Goal: Information Seeking & Learning: Learn about a topic

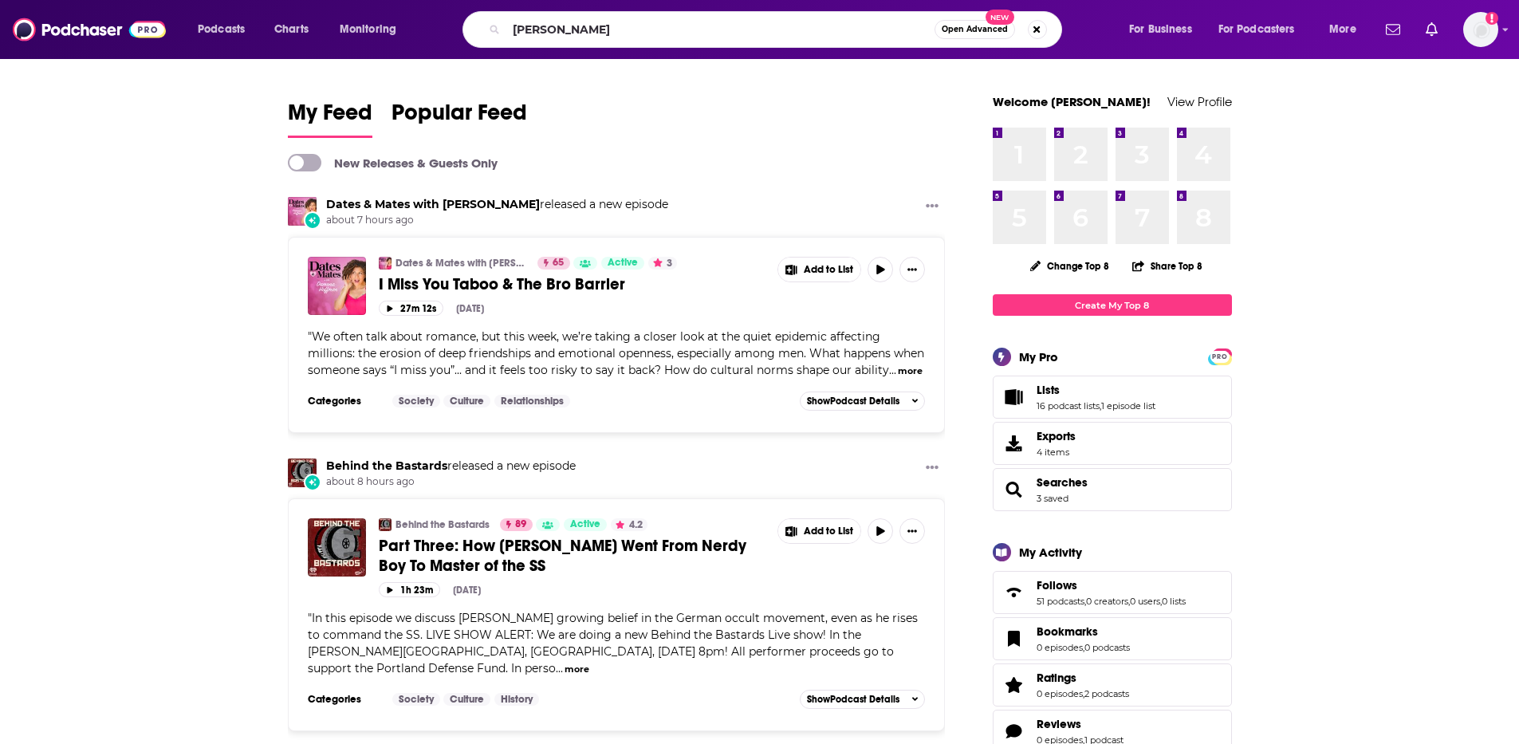
type input "[PERSON_NAME]"
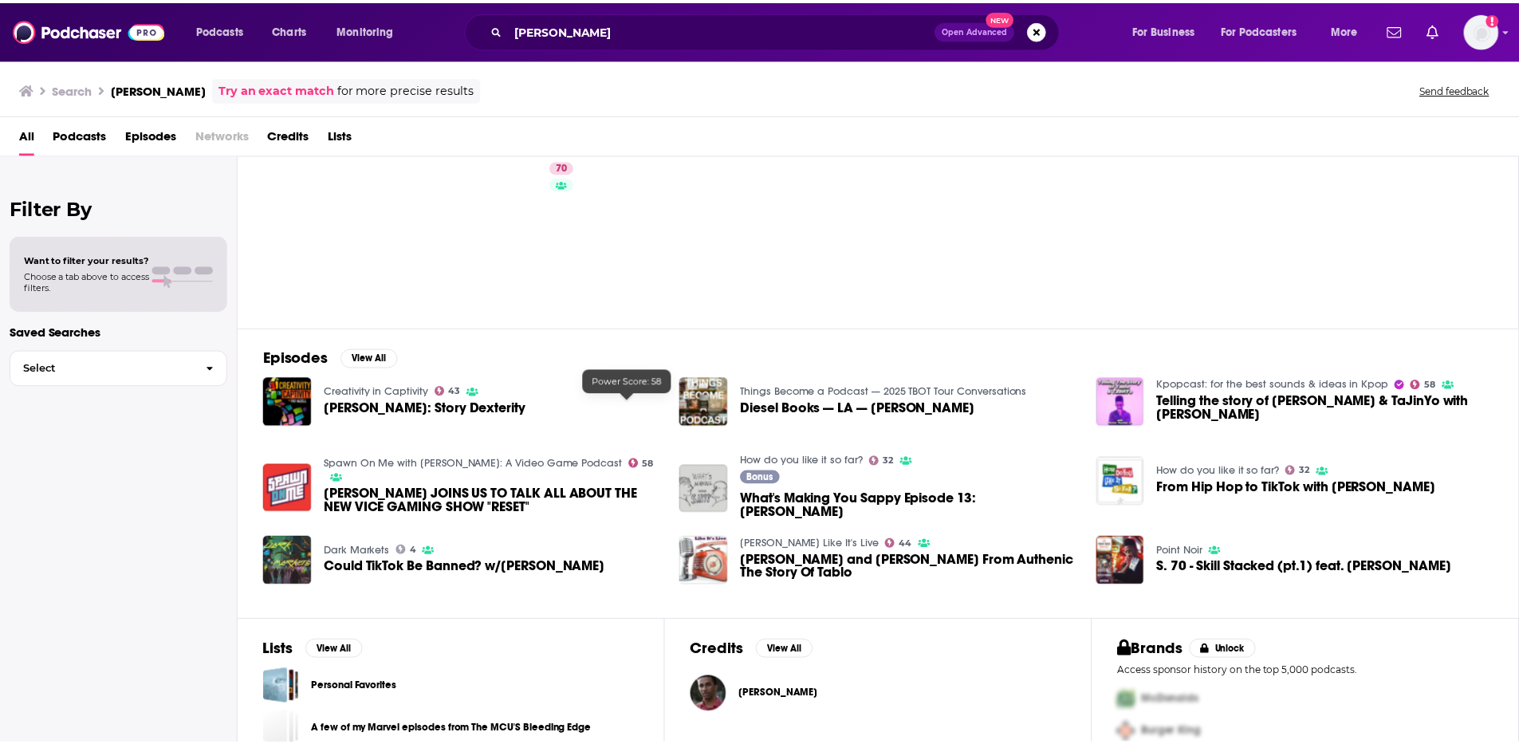
scroll to position [112, 0]
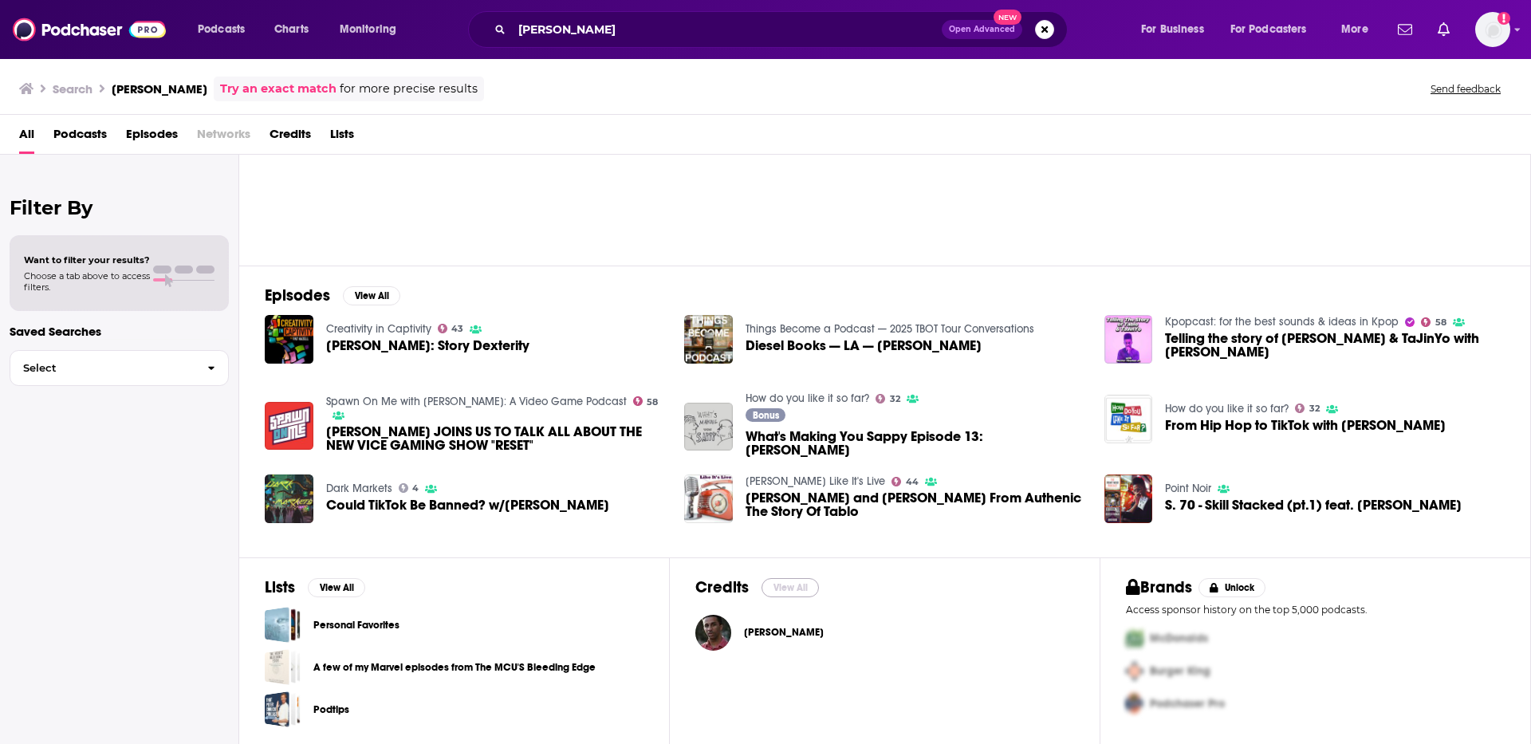
click at [781, 590] on button "View All" at bounding box center [789, 587] width 57 height 19
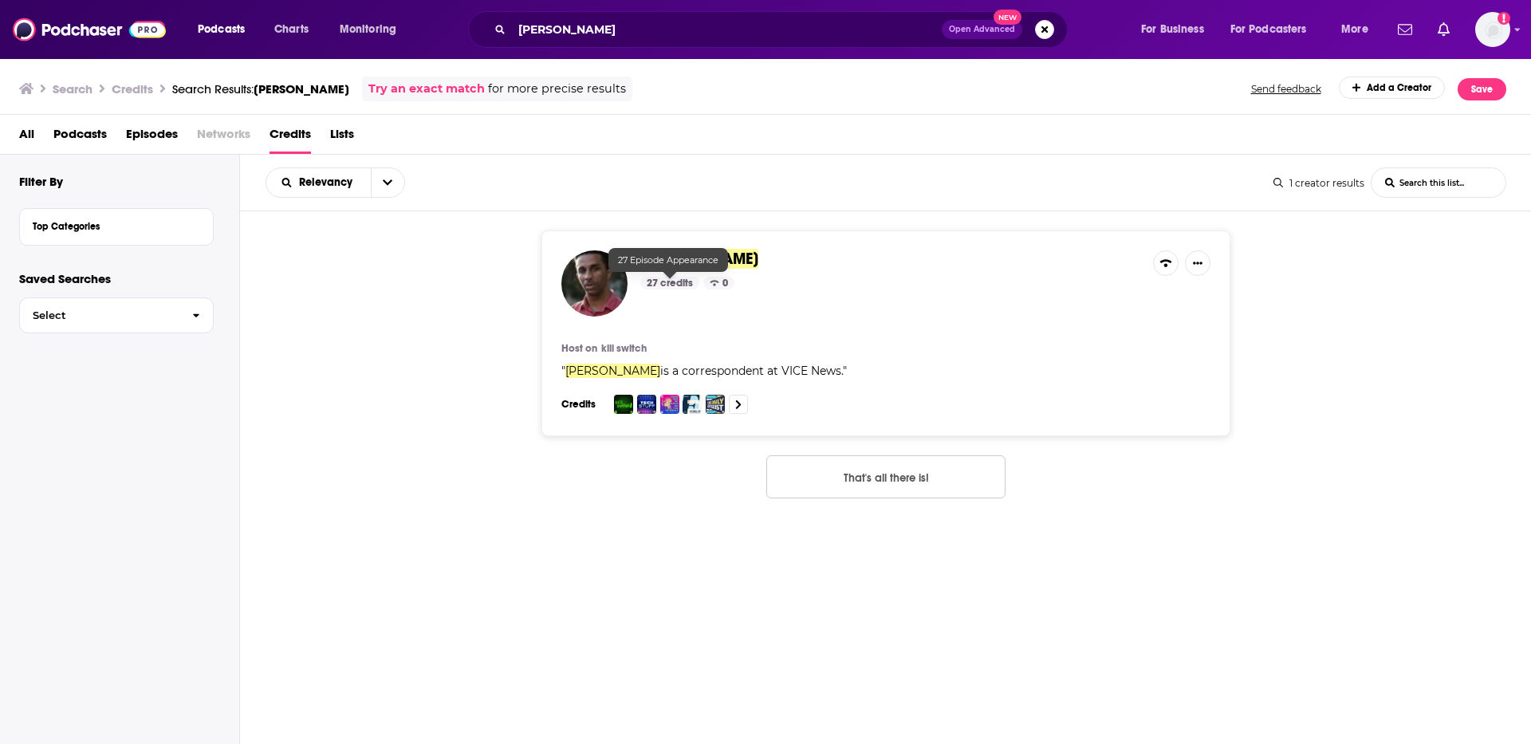
click at [669, 284] on div "27 credits" at bounding box center [669, 283] width 59 height 13
click at [666, 280] on div "27 credits" at bounding box center [669, 283] width 59 height 13
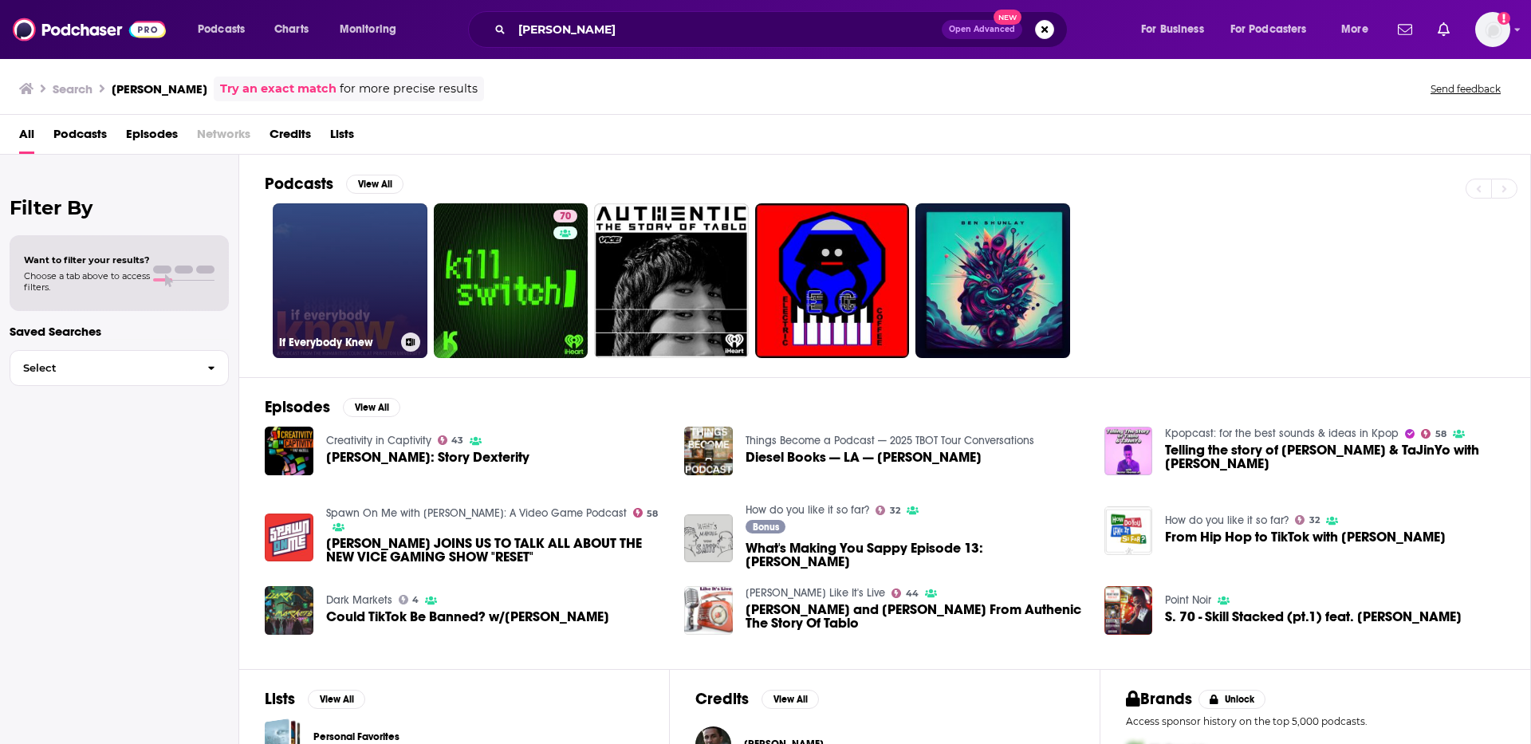
click at [384, 279] on link "If Everybody Knew" at bounding box center [350, 280] width 155 height 155
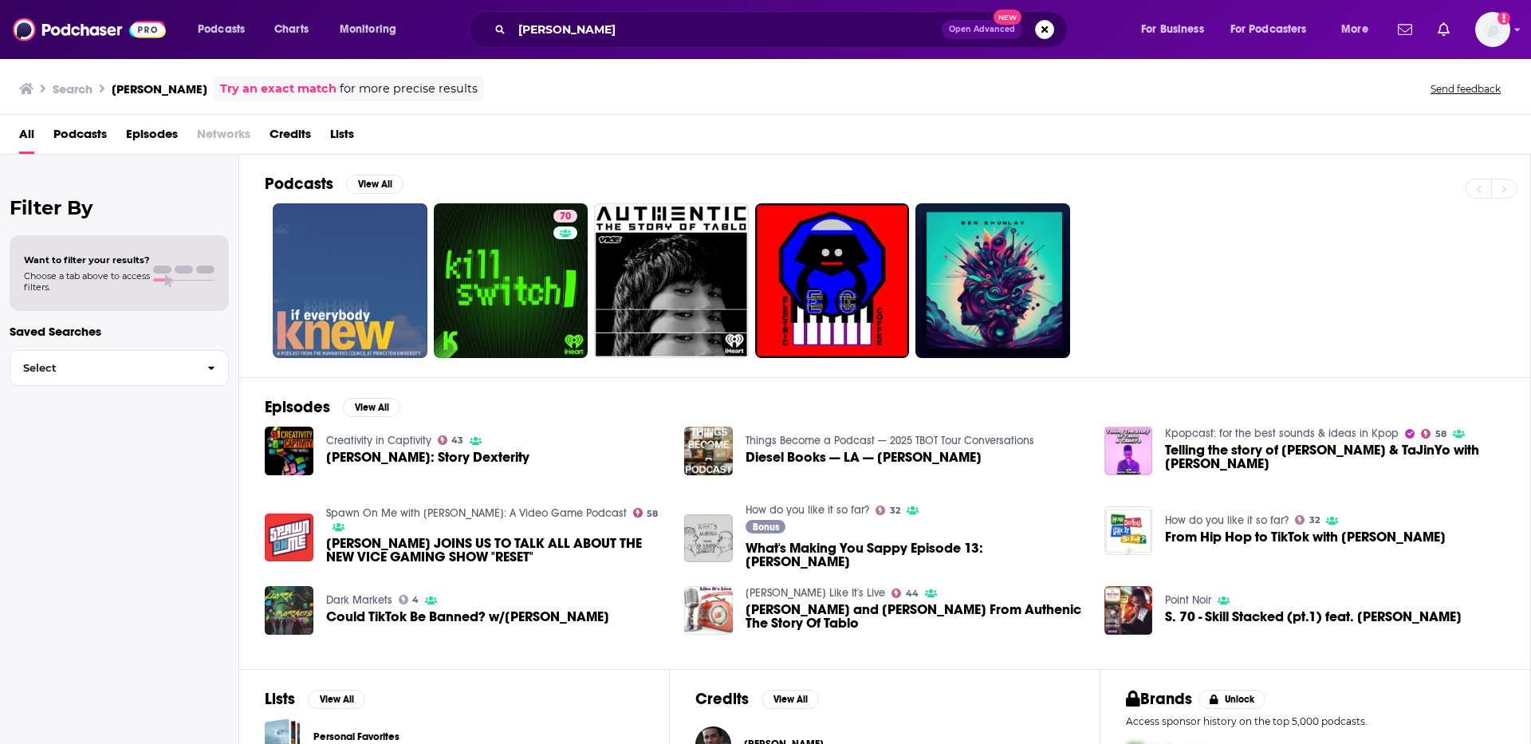
click at [1218, 522] on link "How do you like it so far?" at bounding box center [1227, 520] width 124 height 14
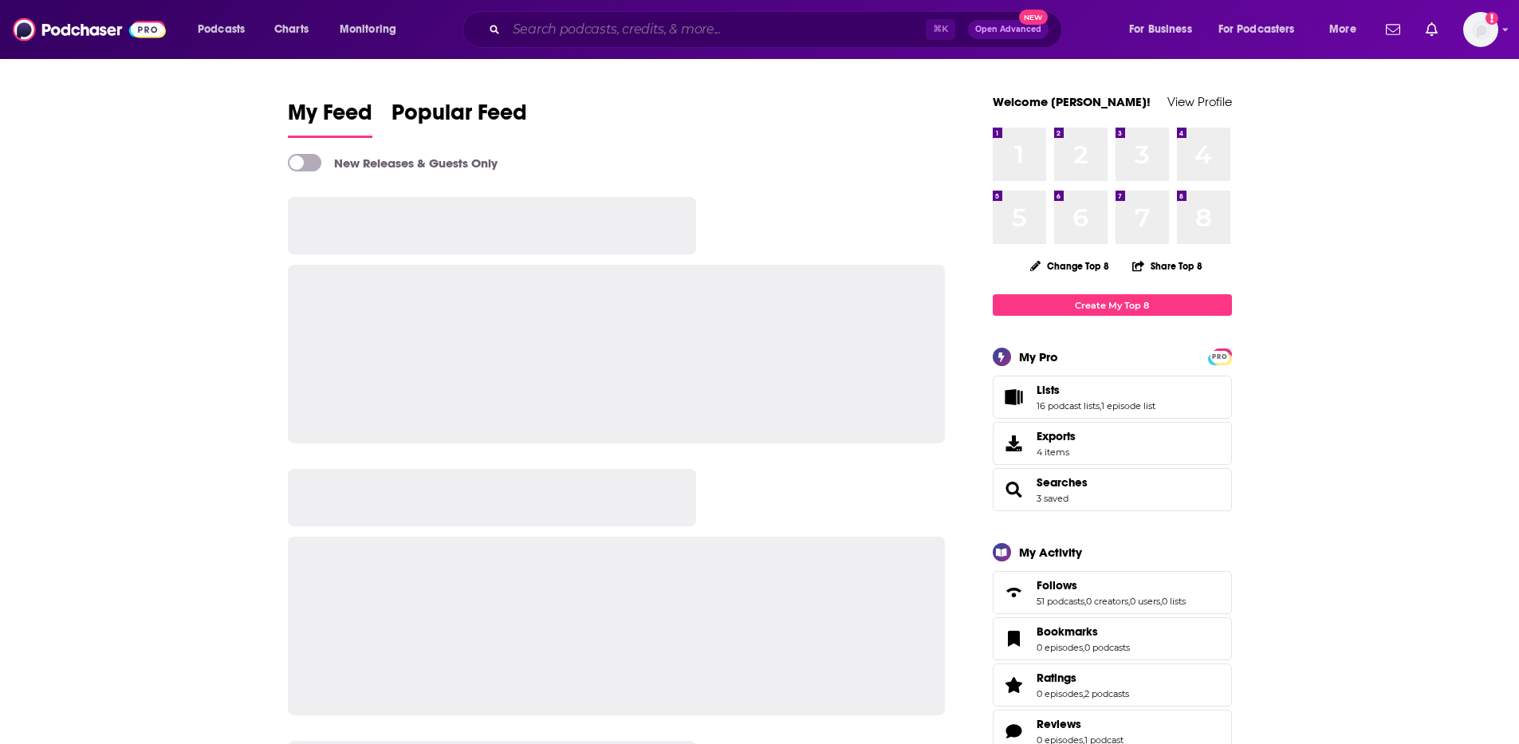
click at [631, 35] on input "Search podcasts, credits, & more..." at bounding box center [715, 30] width 419 height 26
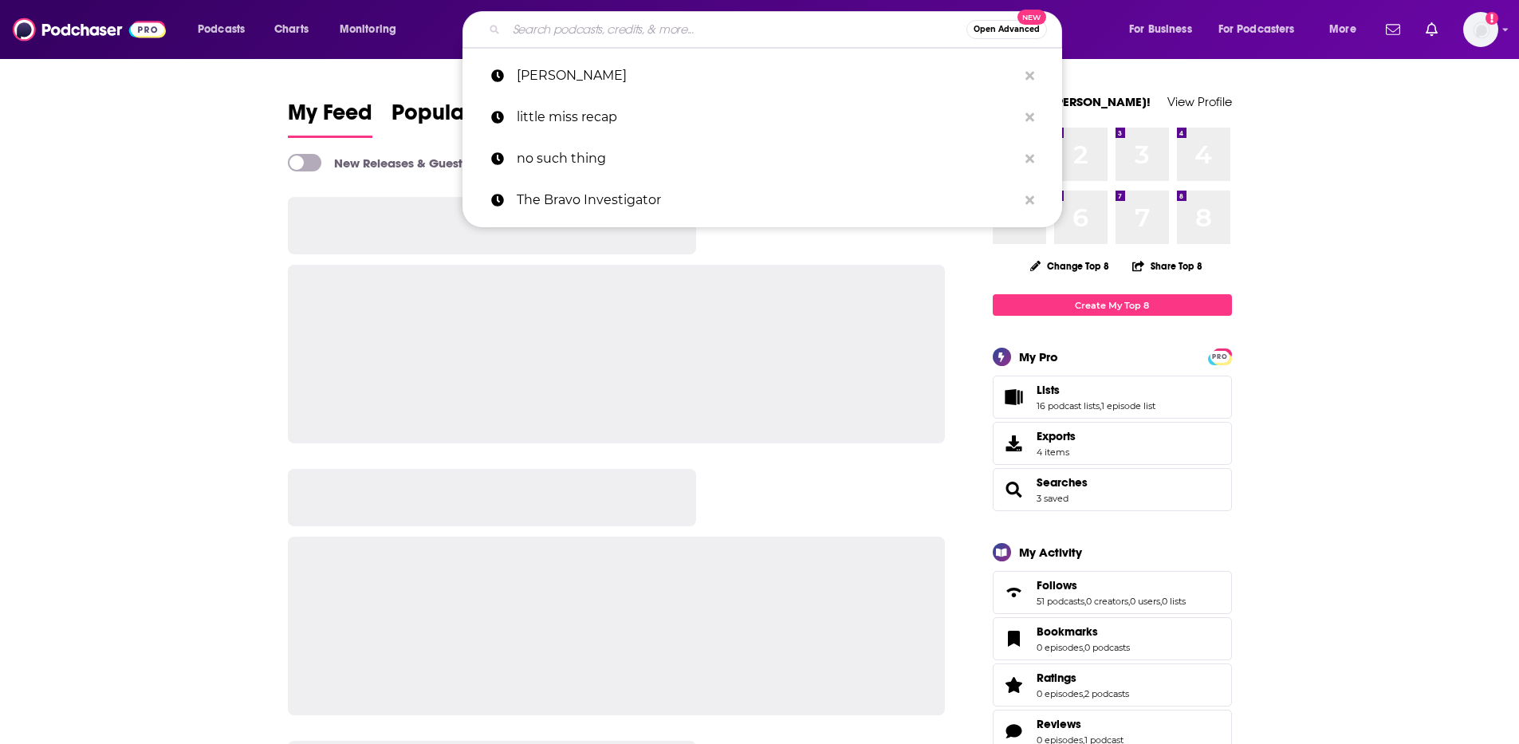
paste input "Decoder with Nilay Patel"
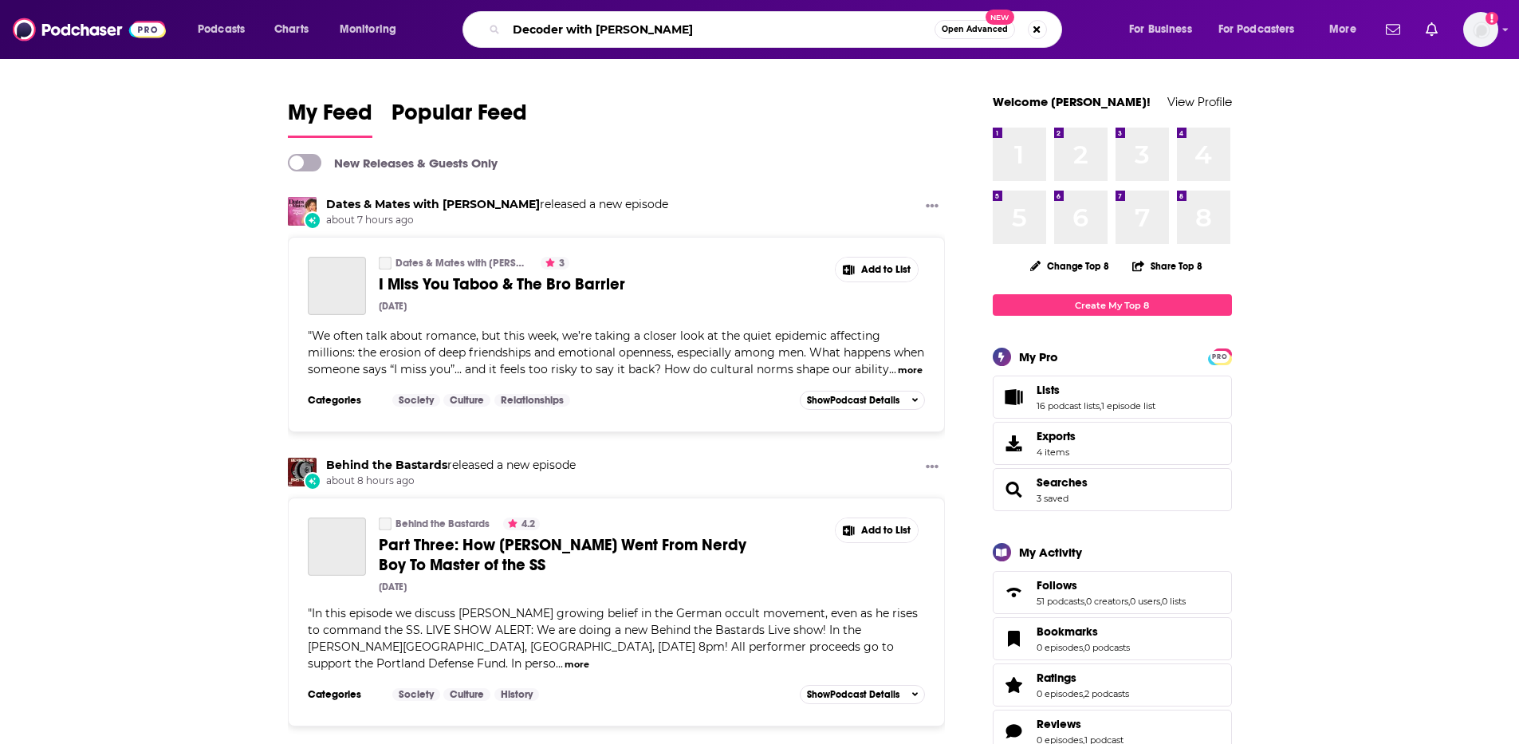
type input "Decoder with Nilay Patel"
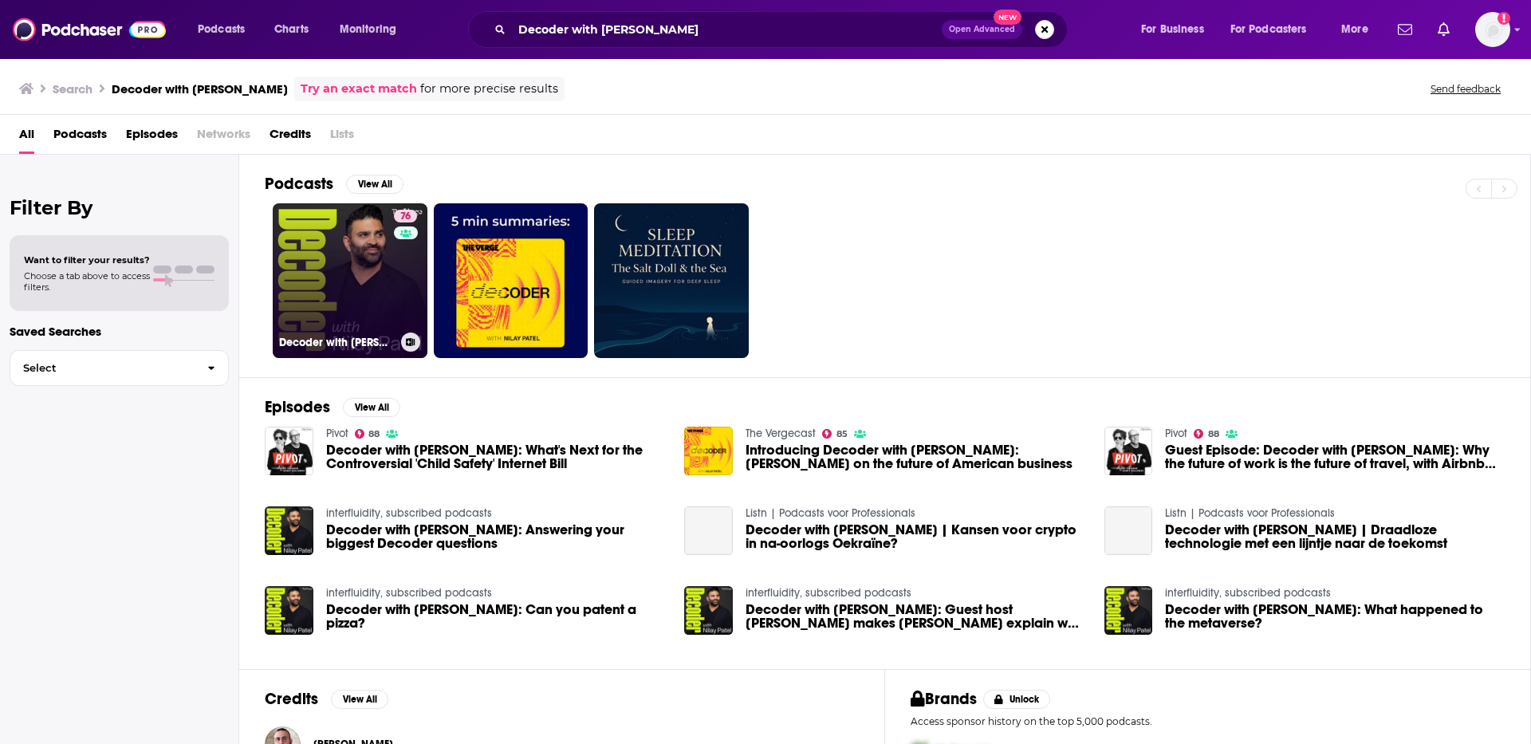
click at [359, 256] on link "76 Decoder with Nilay Patel" at bounding box center [350, 280] width 155 height 155
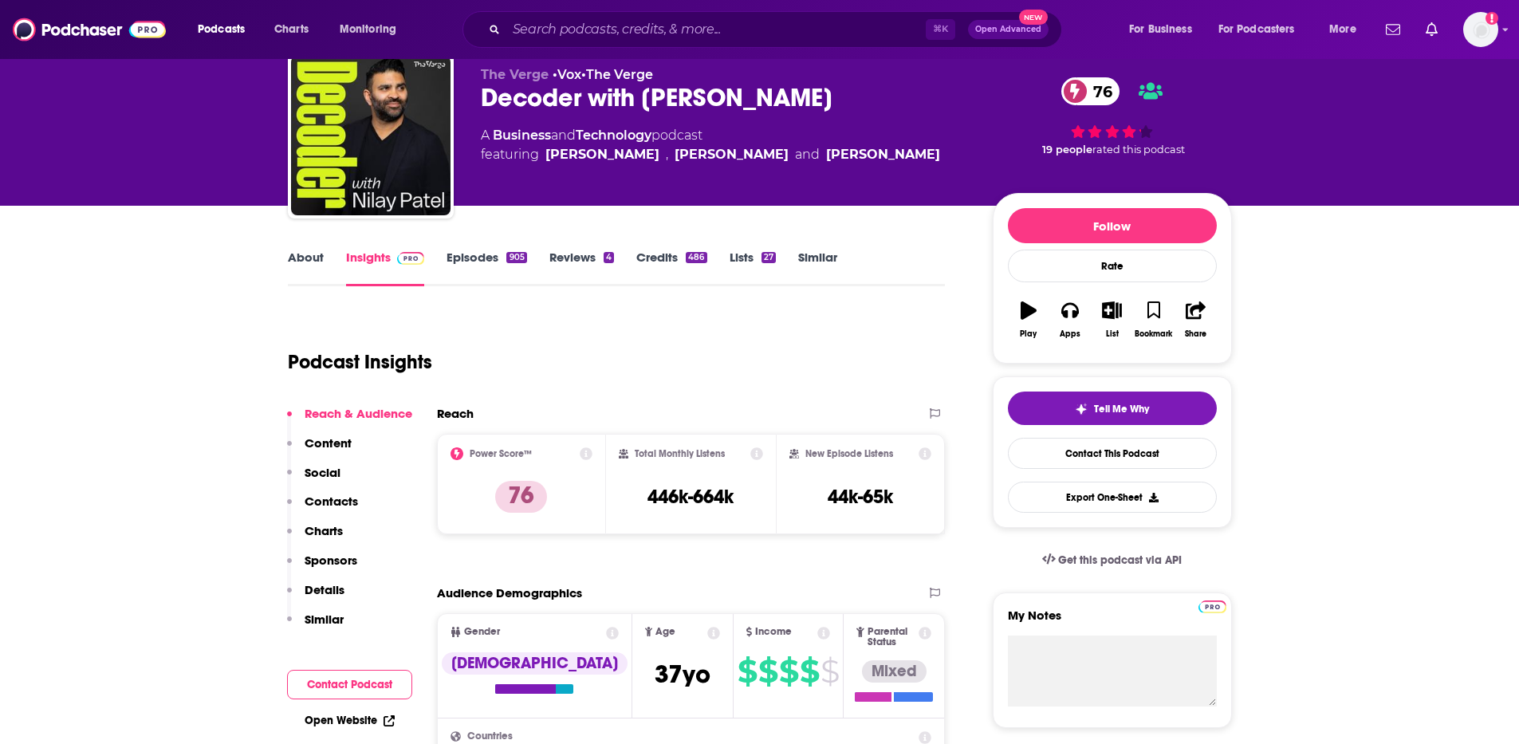
scroll to position [73, 0]
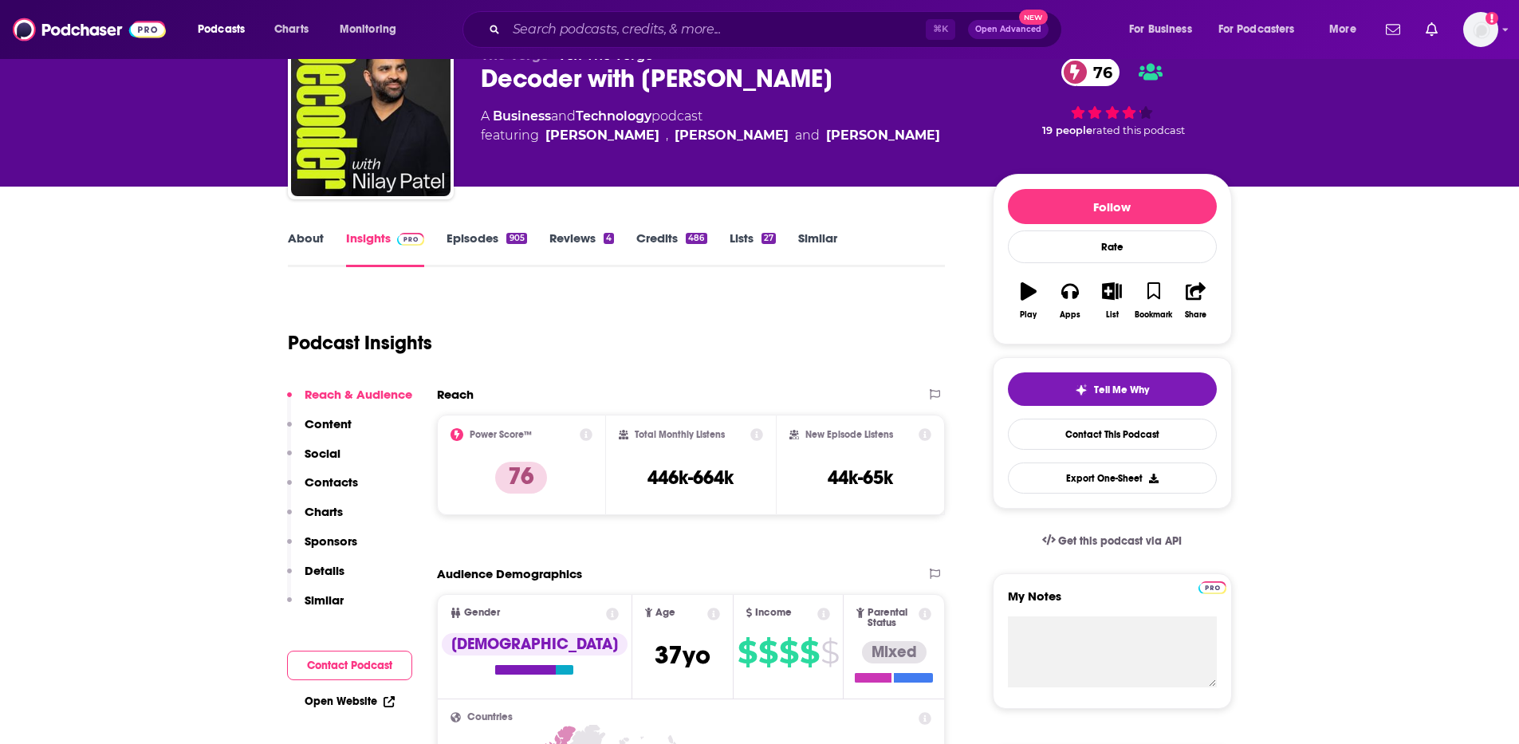
click at [339, 475] on p "Contacts" at bounding box center [331, 481] width 53 height 15
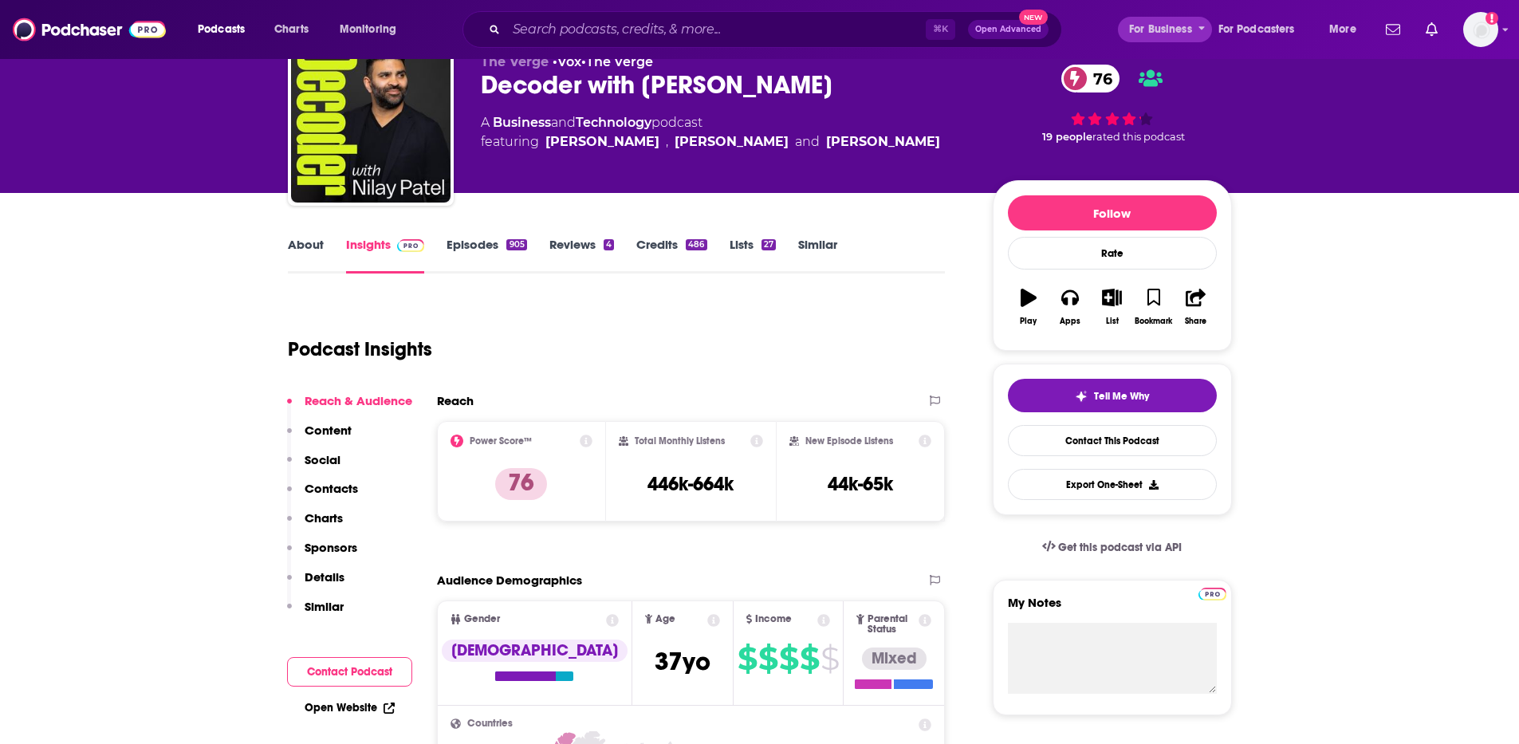
scroll to position [0, 0]
